Goal: Task Accomplishment & Management: Manage account settings

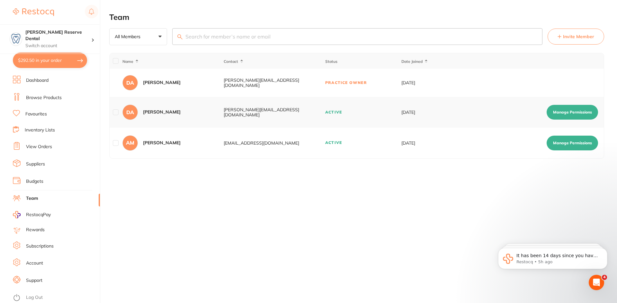
click at [582, 111] on button "Manage Permissions" at bounding box center [571, 112] width 51 height 15
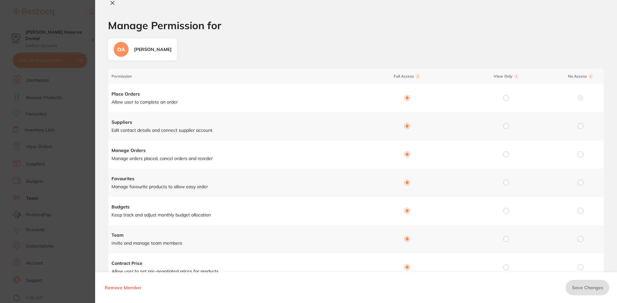
click at [115, 2] on icon at bounding box center [112, 2] width 5 height 5
checkbox input "false"
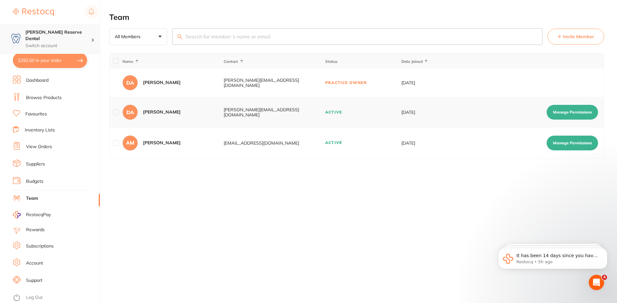
click at [78, 43] on p "Switch account" at bounding box center [58, 46] width 66 height 6
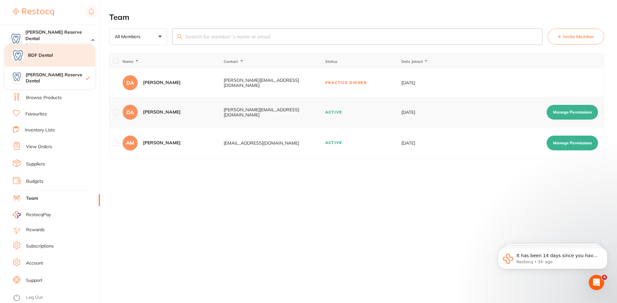
click at [65, 60] on div "BDF Dental" at bounding box center [50, 55] width 90 height 22
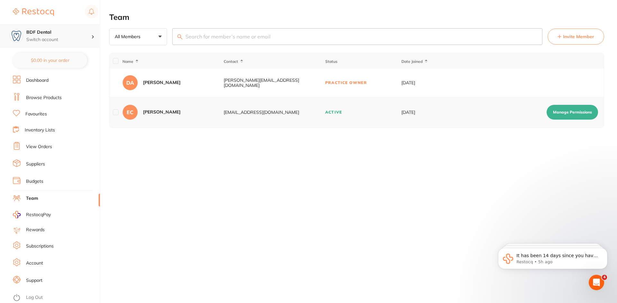
click at [58, 35] on h4 "BDF Dental" at bounding box center [58, 32] width 65 height 6
click at [560, 112] on button "Manage Permissions" at bounding box center [571, 112] width 51 height 15
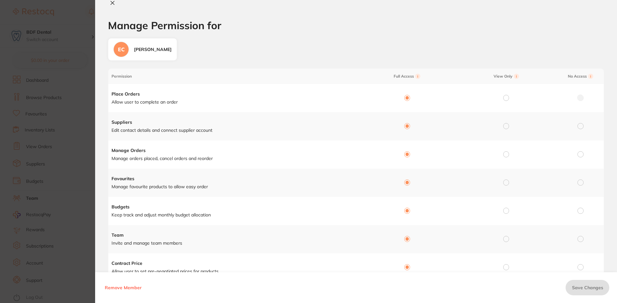
click at [111, 2] on icon at bounding box center [113, 3] width 4 height 4
checkbox input "false"
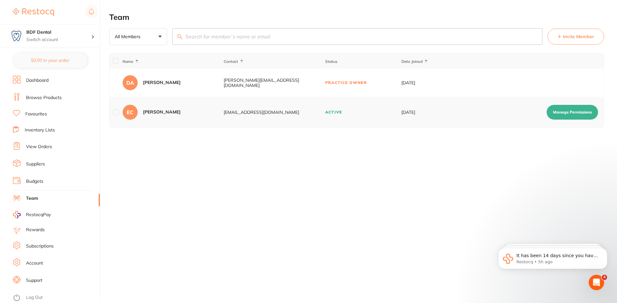
click at [58, 99] on link "Browse Products" at bounding box center [44, 98] width 36 height 6
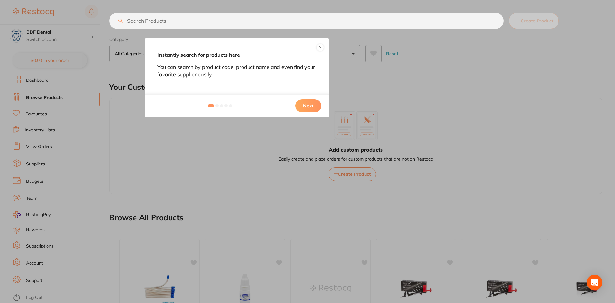
click at [307, 103] on button "Next" at bounding box center [308, 106] width 26 height 13
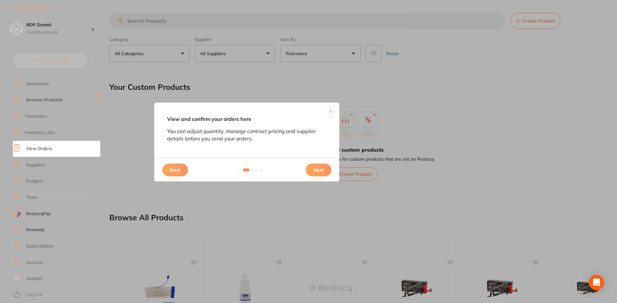
click at [317, 168] on button "Next" at bounding box center [318, 170] width 26 height 13
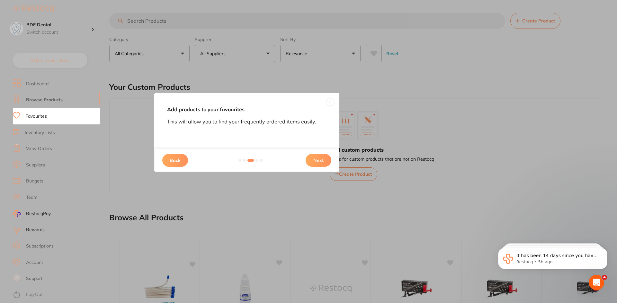
click at [320, 158] on button "Next" at bounding box center [318, 160] width 26 height 13
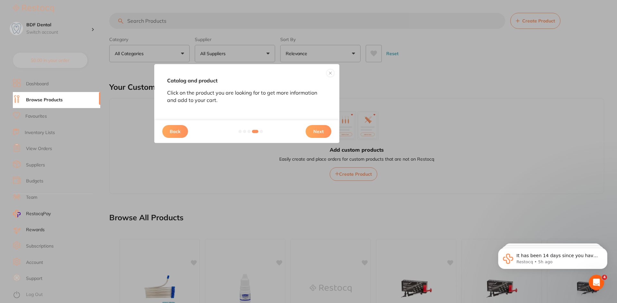
click at [319, 132] on button "Next" at bounding box center [318, 131] width 26 height 13
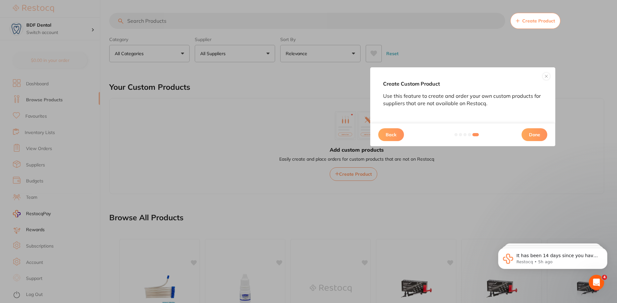
click at [526, 134] on button "Done" at bounding box center [534, 134] width 26 height 13
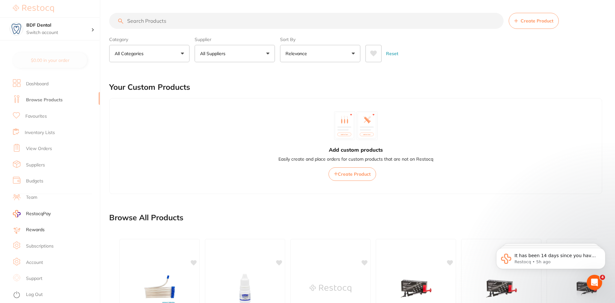
drag, startPoint x: 1185, startPoint y: 565, endPoint x: 598, endPoint y: 290, distance: 648.6
click at [595, 280] on icon "Open Intercom Messenger" at bounding box center [594, 283] width 11 height 11
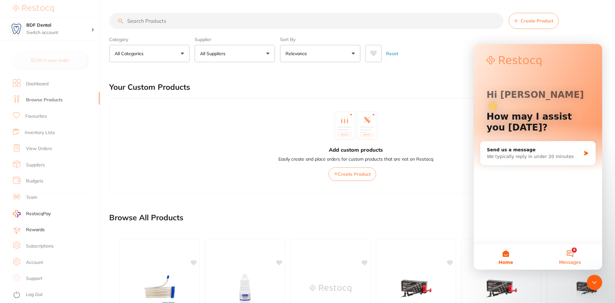
click at [574, 253] on button "4 Messages" at bounding box center [570, 257] width 64 height 26
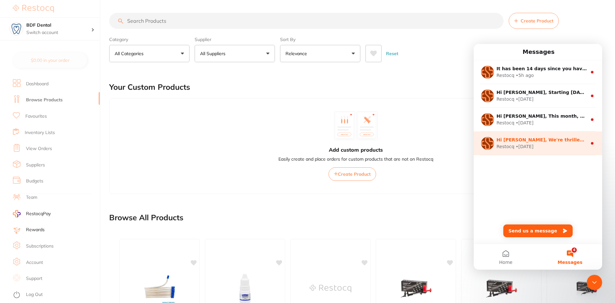
click at [559, 147] on div "Restocq • [DATE]" at bounding box center [541, 147] width 91 height 7
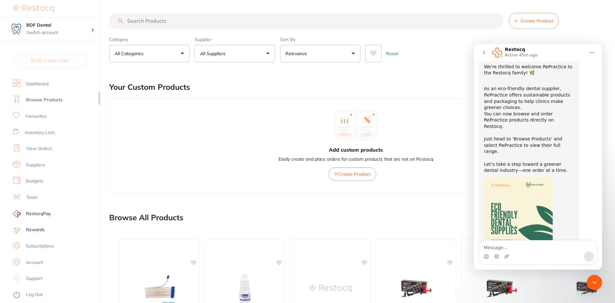
scroll to position [51, 0]
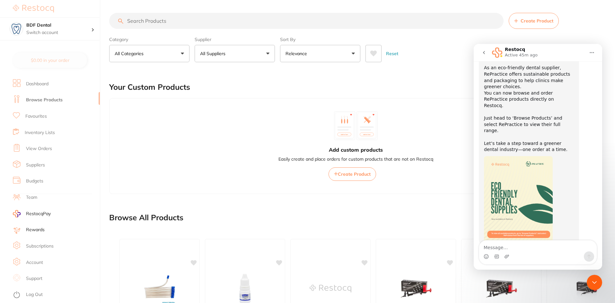
click at [484, 53] on icon "go back" at bounding box center [484, 52] width 2 height 3
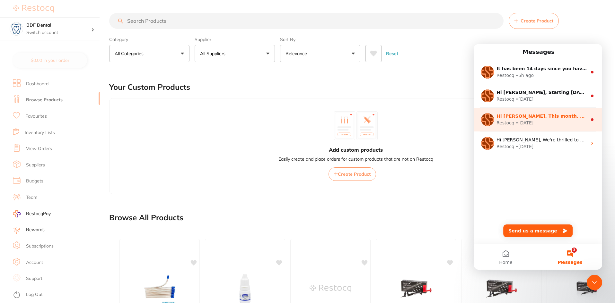
click at [533, 120] on div "Restocq • [DATE]" at bounding box center [541, 123] width 91 height 7
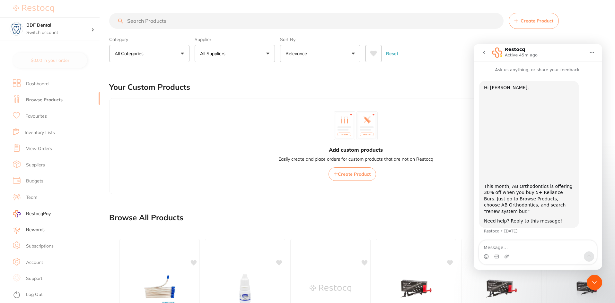
click at [483, 54] on icon "go back" at bounding box center [483, 52] width 5 height 5
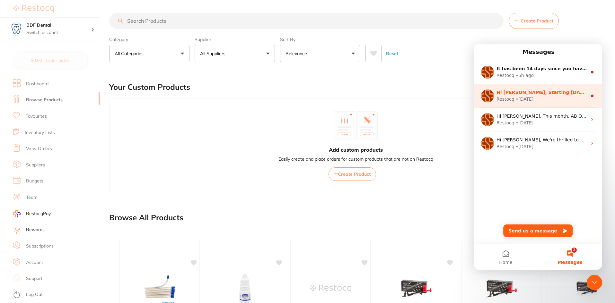
click at [513, 98] on div "Restocq • [DATE]" at bounding box center [541, 99] width 91 height 7
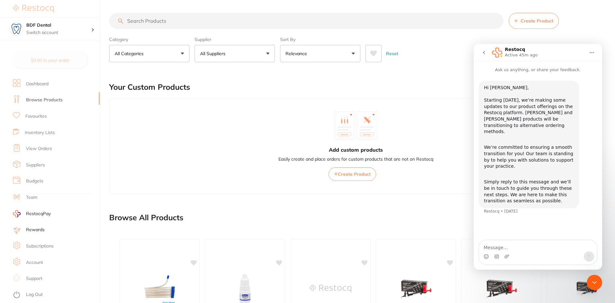
click at [483, 54] on icon "go back" at bounding box center [483, 52] width 5 height 5
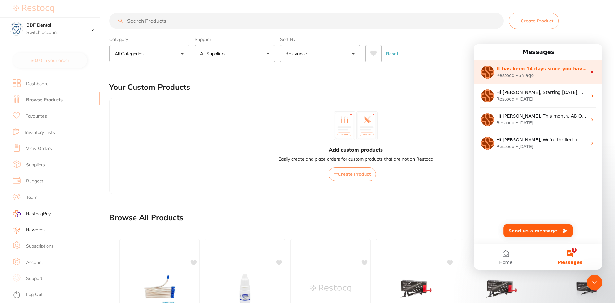
click at [512, 65] on div "It has been 14 days since you have started your Restocq journey. We wanted to d…" at bounding box center [538, 72] width 128 height 24
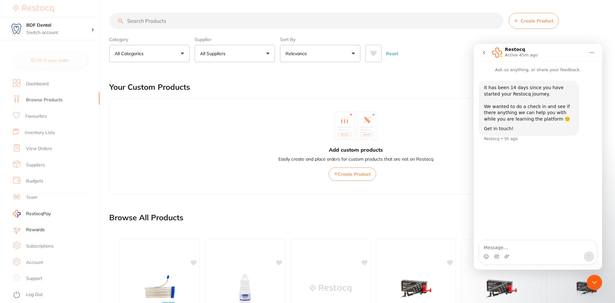
click at [484, 54] on icon "go back" at bounding box center [483, 52] width 5 height 5
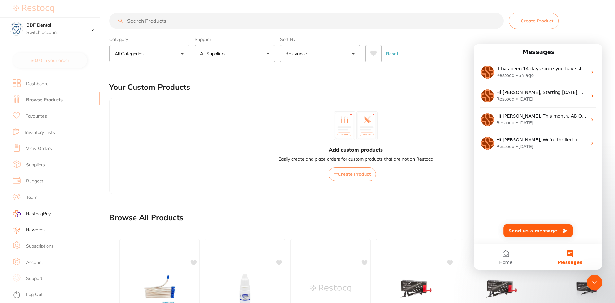
click at [457, 85] on div "Your Custom Products" at bounding box center [355, 87] width 493 height 22
click at [592, 282] on icon "Close Intercom Messenger" at bounding box center [595, 283] width 8 height 8
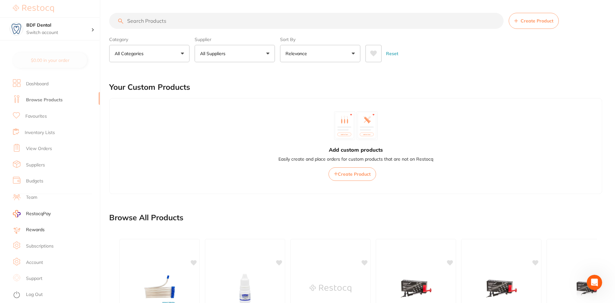
scroll to position [128, 0]
